Goal: Information Seeking & Learning: Learn about a topic

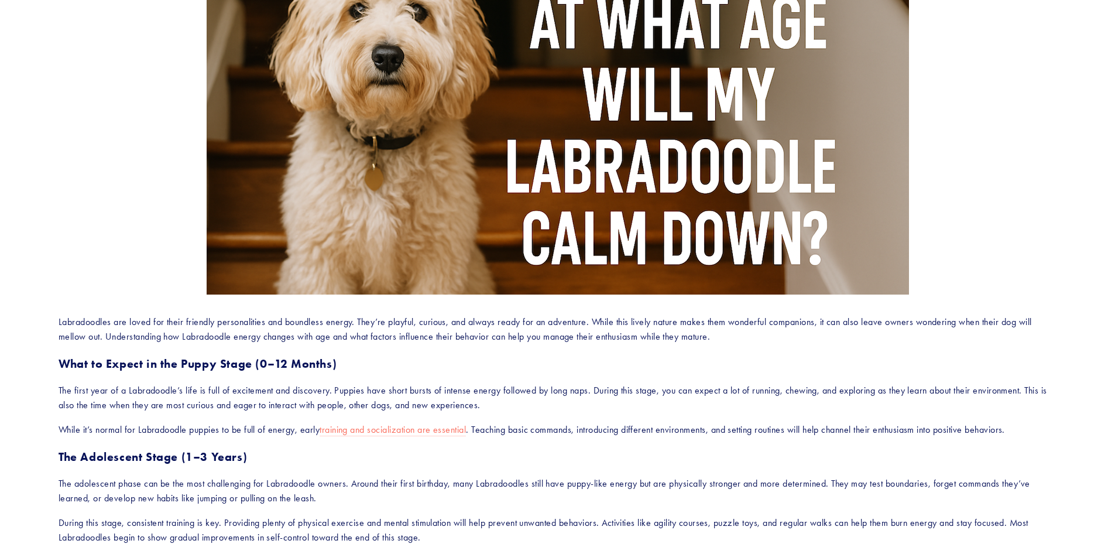
scroll to position [544, 0]
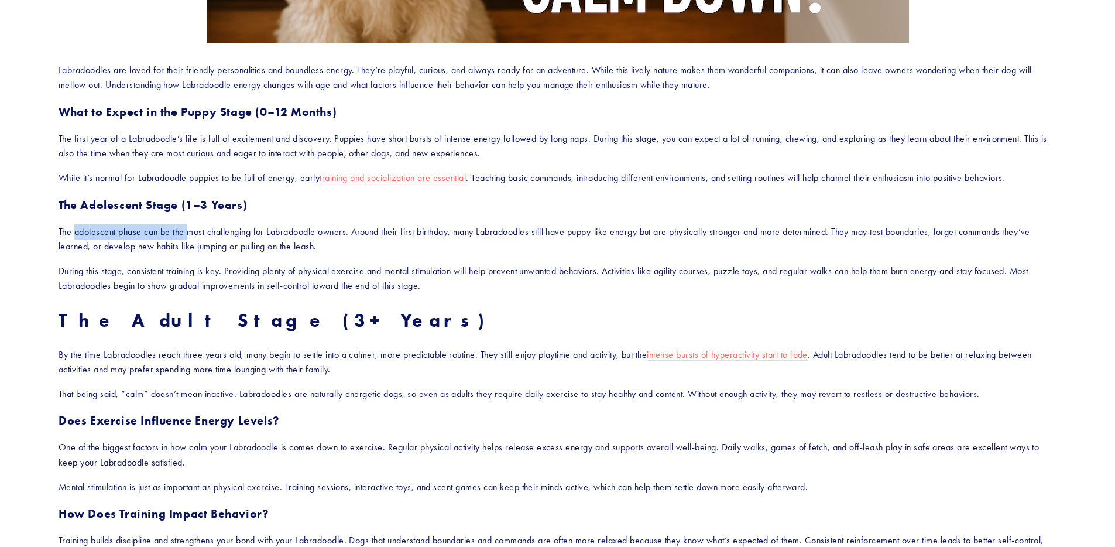
drag, startPoint x: 77, startPoint y: 237, endPoint x: 189, endPoint y: 234, distance: 111.3
click at [189, 234] on p "The adolescent phase can be the most challenging for Labradoodle owners. Around…" at bounding box center [558, 239] width 998 height 30
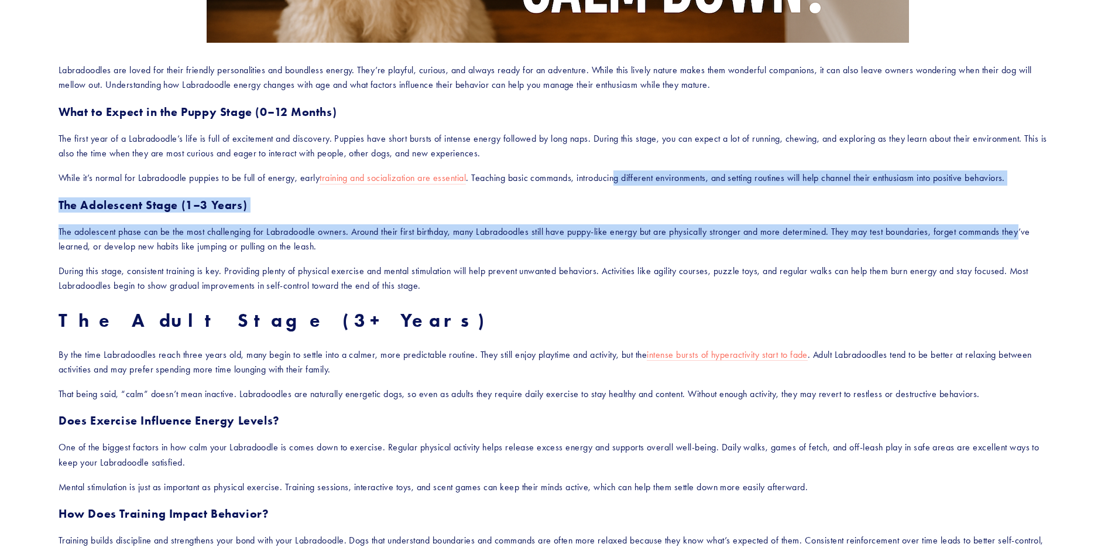
drag, startPoint x: 623, startPoint y: 181, endPoint x: 1030, endPoint y: 238, distance: 410.7
click at [1030, 238] on div "Labradoodles are loved for their friendly personalities and boundless energy. T…" at bounding box center [558, 313] width 998 height 501
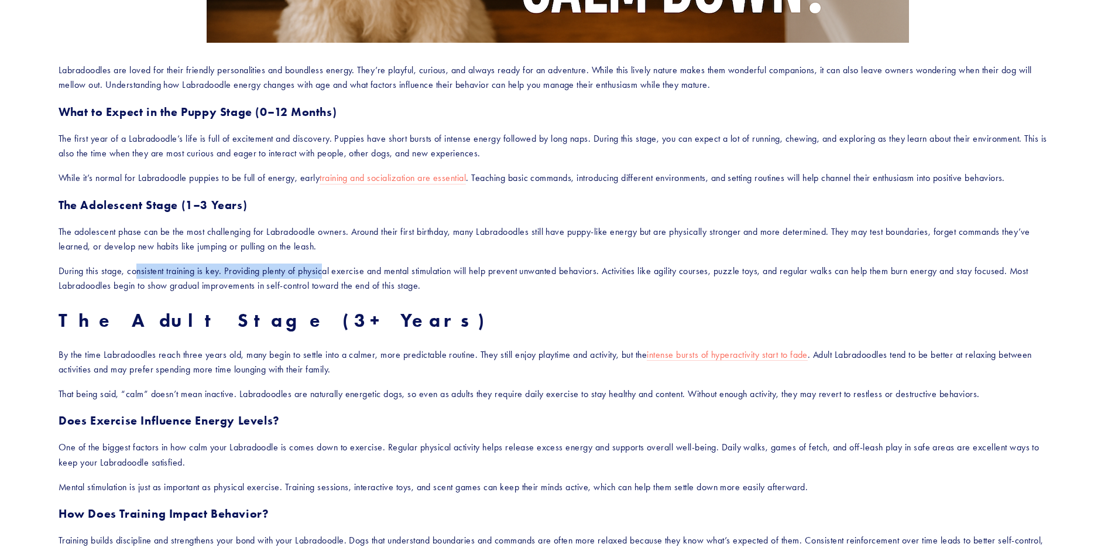
drag, startPoint x: 136, startPoint y: 274, endPoint x: 329, endPoint y: 264, distance: 192.9
click at [329, 264] on p "During this stage, consistent training is key. Providing plenty of physical exe…" at bounding box center [558, 278] width 998 height 30
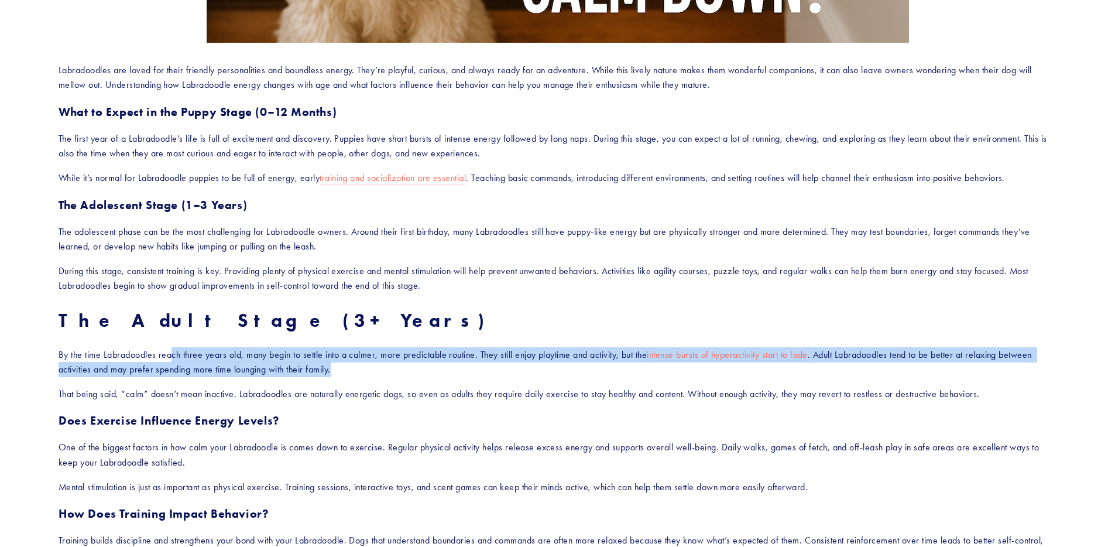
drag, startPoint x: 172, startPoint y: 354, endPoint x: 351, endPoint y: 368, distance: 180.3
click at [351, 368] on p "By the time Labradoodles reach three years old, many begin to settle into a cal…" at bounding box center [558, 362] width 998 height 30
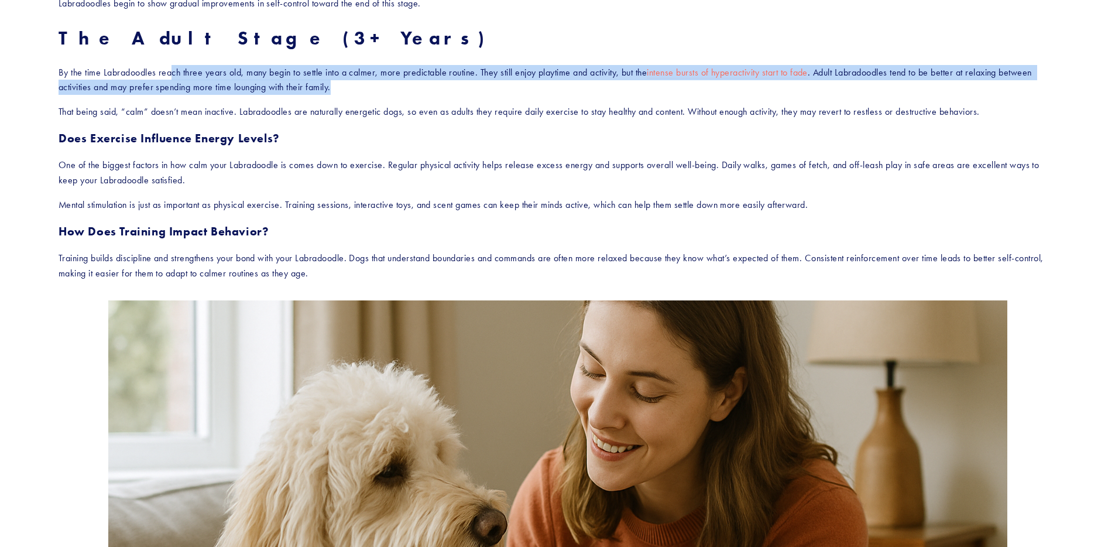
scroll to position [827, 0]
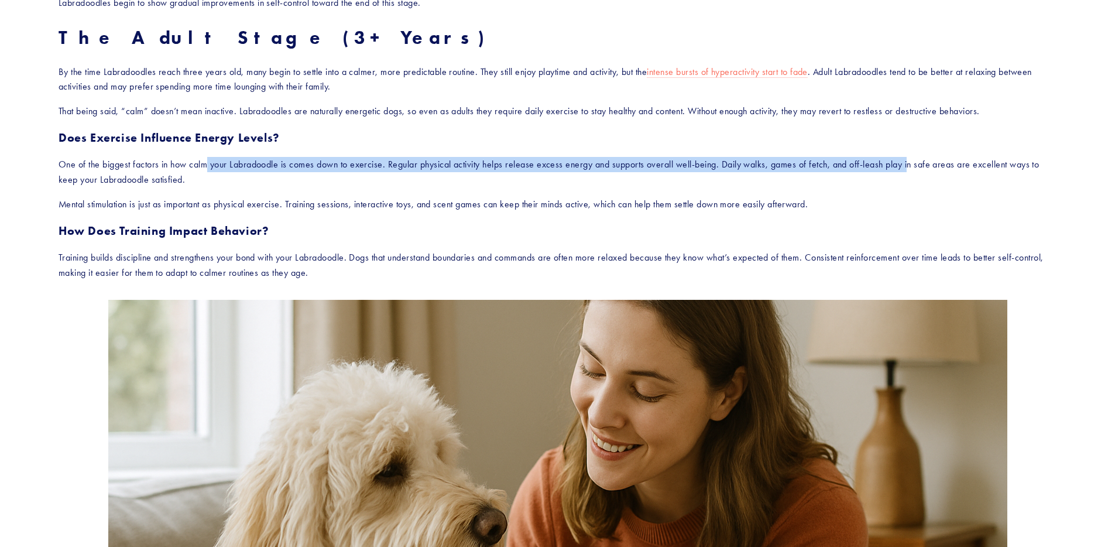
drag, startPoint x: 210, startPoint y: 160, endPoint x: 916, endPoint y: 166, distance: 706.6
click at [916, 166] on p "One of the biggest factors in how calm your Labradoodle is comes down to exerci…" at bounding box center [558, 172] width 998 height 30
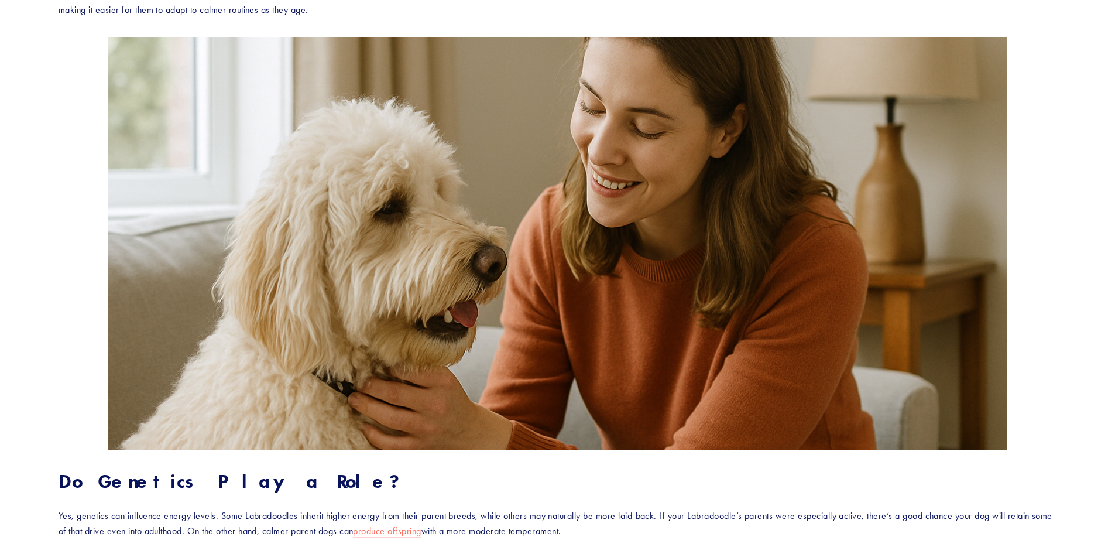
scroll to position [1154, 0]
